Goal: Task Accomplishment & Management: Manage account settings

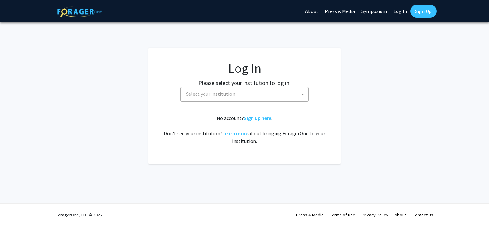
select select
click at [233, 90] on span "Select your institution" at bounding box center [245, 94] width 125 height 13
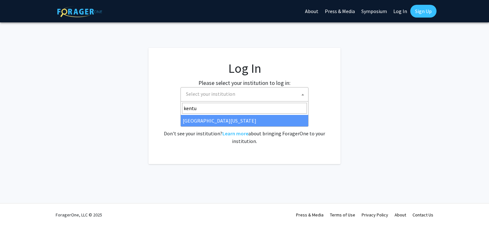
type input "kentu"
select select "13"
click at [219, 124] on div "No account? Sign up here . Don't see your institution? Learn more about bringin…" at bounding box center [244, 129] width 166 height 31
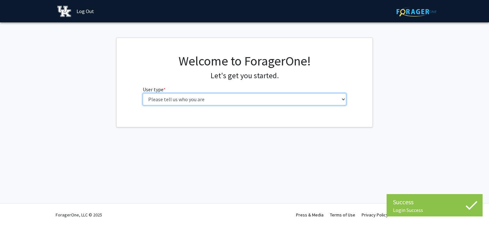
click at [208, 94] on select "Please tell us who you are Undergraduate Student Master's Student Doctoral Cand…" at bounding box center [245, 99] width 204 height 12
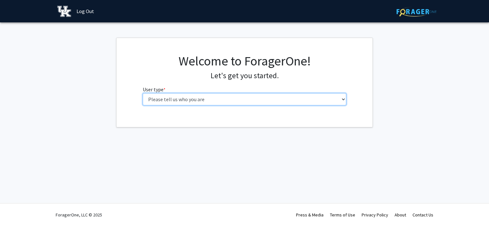
select select "1: undergrad"
click at [143, 93] on select "Please tell us who you are Undergraduate Student Master's Student Doctoral Cand…" at bounding box center [245, 99] width 204 height 12
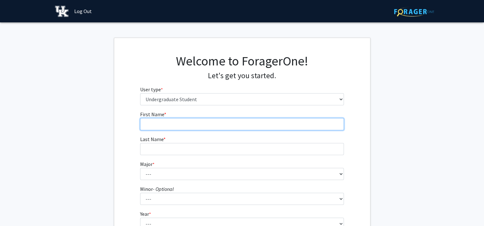
click at [208, 124] on input "First Name * required" at bounding box center [242, 124] width 204 height 12
type input "Jonah"
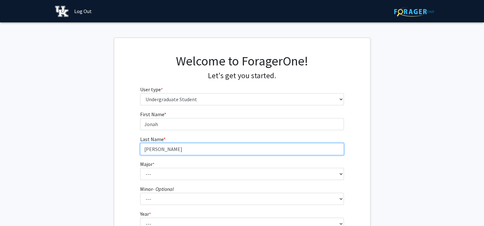
type input "[PERSON_NAME]"
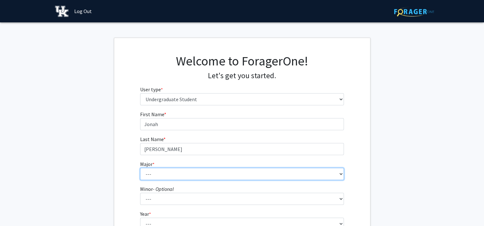
click at [159, 176] on select "--- Accounting Aerospace Engineering African American & Africana Studies Agricu…" at bounding box center [242, 174] width 204 height 12
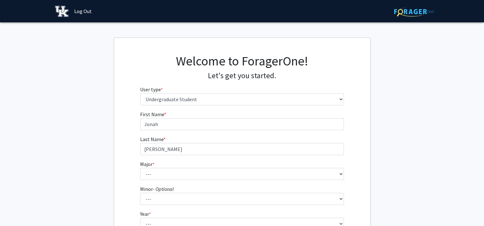
click at [124, 137] on div "First Name * required [PERSON_NAME] Last Name * required [PERSON_NAME] Major * …" at bounding box center [242, 192] width 256 height 162
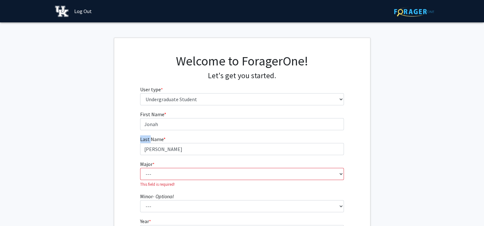
click at [124, 137] on div "First Name * required [PERSON_NAME] Last Name * required [PERSON_NAME] Major * …" at bounding box center [242, 196] width 256 height 170
drag, startPoint x: 124, startPoint y: 137, endPoint x: 120, endPoint y: 161, distance: 24.4
click at [120, 161] on div "First Name * required [PERSON_NAME] Last Name * required [PERSON_NAME] Major * …" at bounding box center [242, 196] width 256 height 170
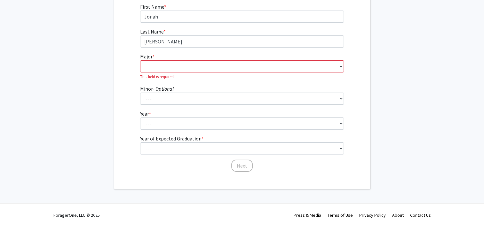
scroll to position [106, 0]
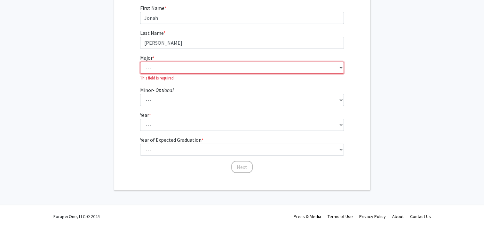
click at [190, 63] on select "--- Accounting Aerospace Engineering African American & Africana Studies Agricu…" at bounding box center [242, 68] width 204 height 12
select select "36: 873"
click at [140, 67] on select "--- Accounting Aerospace Engineering African American & Africana Studies Agricu…" at bounding box center [242, 68] width 204 height 12
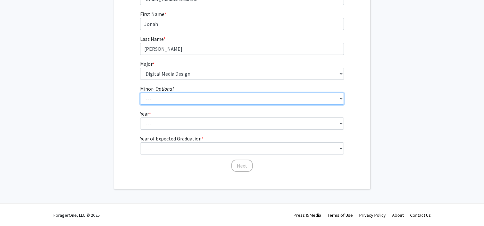
click at [176, 102] on select "--- African American & Africana Studies Agricultural Economics American Studies…" at bounding box center [242, 99] width 204 height 12
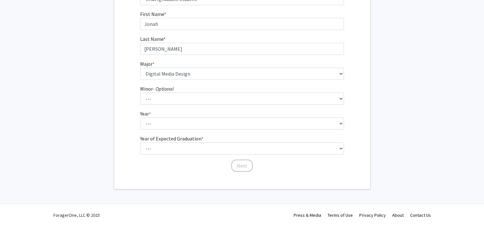
click at [103, 92] on fg-get-started "Welcome to ForagerOne! Let's get you started. User type * required Please tell …" at bounding box center [242, 63] width 484 height 252
click at [119, 105] on div "First Name * required [PERSON_NAME] Last Name * required [PERSON_NAME] Major * …" at bounding box center [242, 91] width 256 height 162
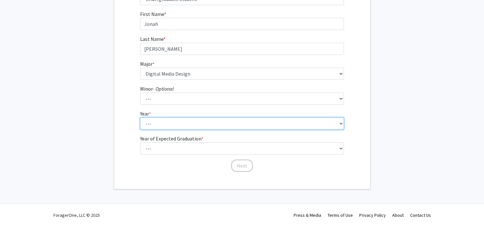
click at [157, 124] on select "--- First-year Sophomore Junior Senior Postbaccalaureate Certificate" at bounding box center [242, 124] width 204 height 12
select select "4: senior"
click at [140, 118] on select "--- First-year Sophomore Junior Senior Postbaccalaureate Certificate" at bounding box center [242, 124] width 204 height 12
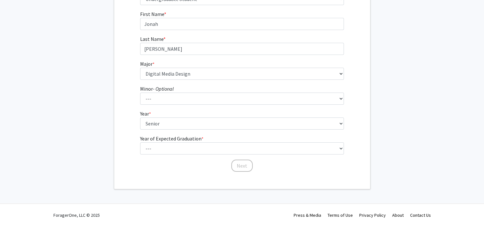
click at [179, 166] on div "First Name * required [PERSON_NAME] Last Name * required [PERSON_NAME] Major * …" at bounding box center [241, 91] width 213 height 162
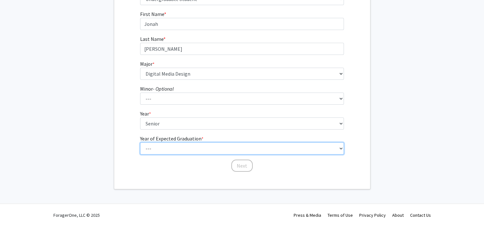
click at [177, 147] on select "--- 2025 2026 2027 2028 2029 2030 2031 2032 2033 2034" at bounding box center [242, 149] width 204 height 12
click at [140, 143] on select "--- 2025 2026 2027 2028 2029 2030 2031 2032 2033 2034" at bounding box center [242, 149] width 204 height 12
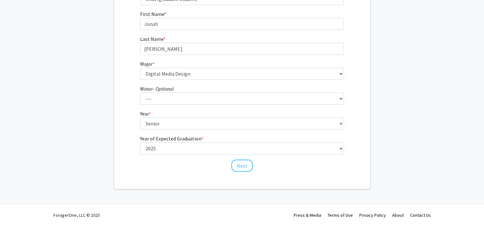
click at [166, 172] on div "Welcome to ForagerOne! Let's get you started. User type * required Please tell …" at bounding box center [242, 64] width 256 height 252
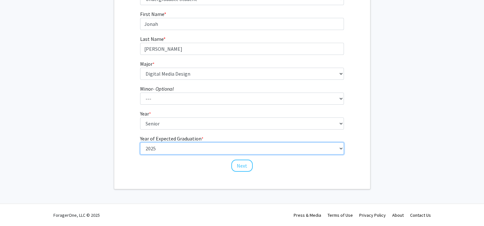
click at [200, 153] on select "--- 2025 2026 2027 2028 2029 2030 2031 2032 2033 2034" at bounding box center [242, 149] width 204 height 12
select select "2: 2026"
click at [140, 143] on select "--- 2025 2026 2027 2028 2029 2030 2031 2032 2033 2034" at bounding box center [242, 149] width 204 height 12
click at [187, 149] on select "--- 2025 2026 2027 2028 2029 2030 2031 2032 2033 2034" at bounding box center [242, 149] width 204 height 12
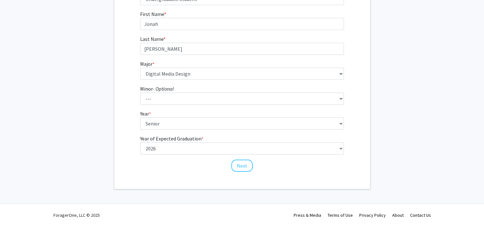
click at [210, 176] on div "Welcome to ForagerOne! Let's get you started. User type * required Please tell …" at bounding box center [242, 64] width 256 height 252
click at [245, 165] on button "Next" at bounding box center [241, 166] width 21 height 12
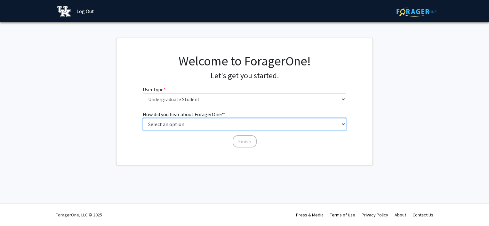
click at [220, 125] on select "Select an option Peer/student recommendation Faculty/staff recommendation Unive…" at bounding box center [245, 124] width 204 height 12
select select "1: peer_recommendation"
click at [143, 118] on select "Select an option Peer/student recommendation Faculty/staff recommendation Unive…" at bounding box center [245, 124] width 204 height 12
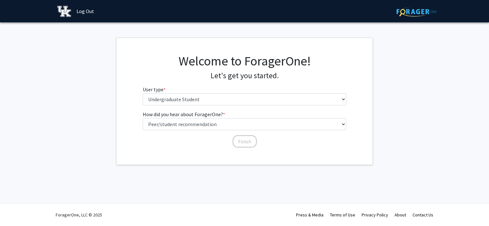
click at [217, 136] on div "Finish" at bounding box center [245, 139] width 204 height 6
click at [241, 143] on button "Finish" at bounding box center [244, 142] width 24 height 12
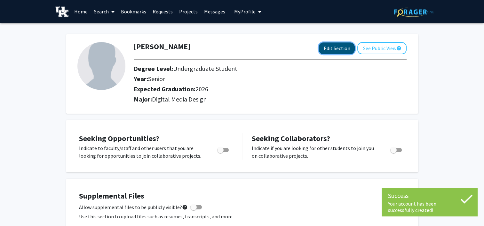
click at [340, 50] on button "Edit Section" at bounding box center [336, 49] width 36 height 12
select select "senior"
select select "2026"
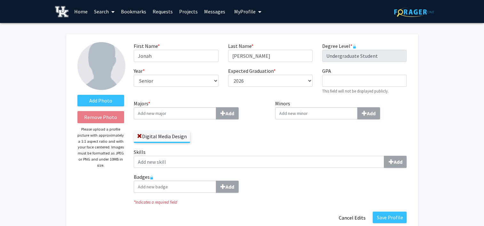
click at [190, 112] on input "Majors * Add" at bounding box center [175, 113] width 82 height 12
click at [140, 137] on span at bounding box center [139, 136] width 5 height 5
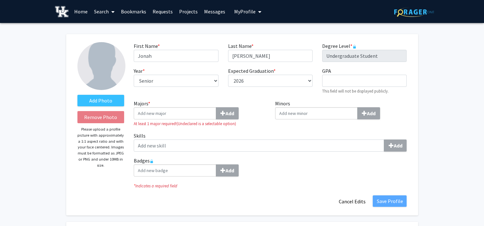
click at [184, 106] on label "Majors * Add" at bounding box center [200, 110] width 132 height 20
click at [184, 107] on input "Majors * Add" at bounding box center [175, 113] width 82 height 12
click at [197, 114] on input "Majors * Add" at bounding box center [175, 113] width 82 height 12
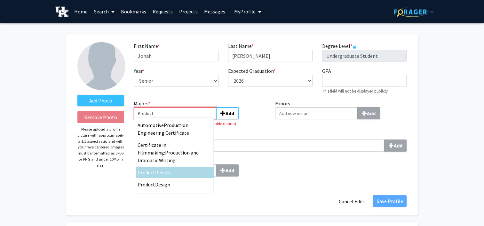
type input "Product"
click at [162, 169] on span "Design" at bounding box center [162, 172] width 15 height 6
click at [162, 120] on input "Product" at bounding box center [175, 113] width 82 height 12
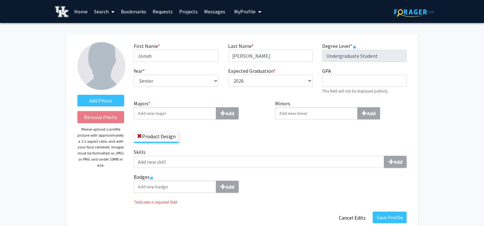
click at [320, 114] on input "Minors Add" at bounding box center [316, 113] width 82 height 12
type input "J"
type input "Mod"
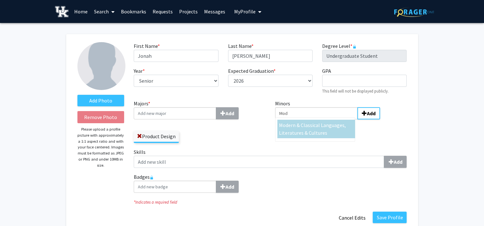
click at [317, 125] on span "ern & Classical Languages, Literatures & Cultures" at bounding box center [312, 129] width 67 height 14
click at [317, 120] on input "Mod" at bounding box center [316, 113] width 82 height 12
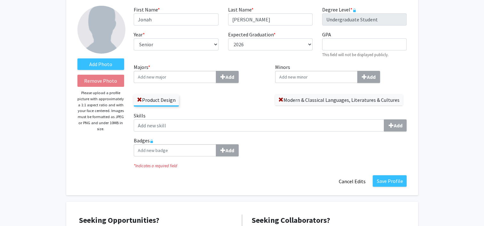
scroll to position [38, 0]
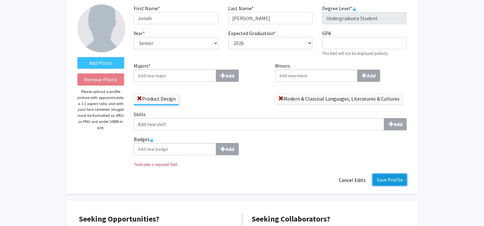
click at [388, 178] on button "Save Profile" at bounding box center [389, 180] width 34 height 12
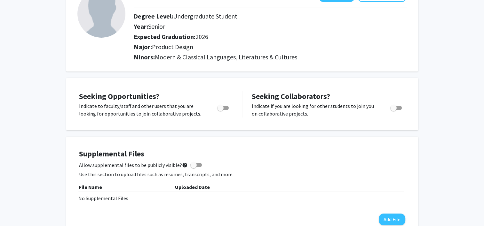
scroll to position [0, 0]
